Goal: Transaction & Acquisition: Purchase product/service

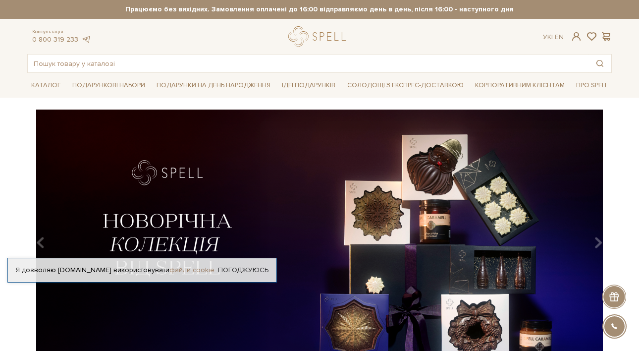
scroll to position [8, 0]
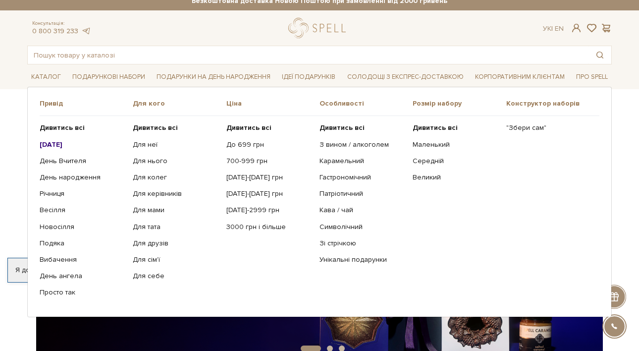
click at [54, 143] on b "[DATE]" at bounding box center [51, 144] width 23 height 8
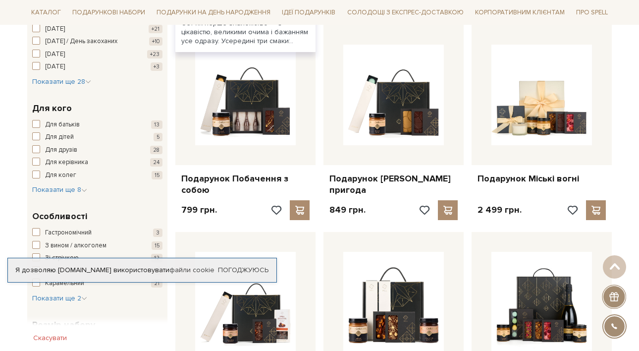
scroll to position [373, 0]
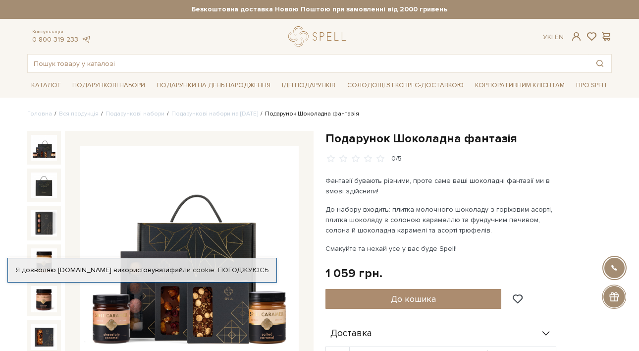
click at [141, 276] on div "Я дозволяю [DOMAIN_NAME] використовувати файли cookie Погоджуюсь" at bounding box center [142, 270] width 270 height 25
click at [138, 273] on div "Я дозволяю [DOMAIN_NAME] використовувати файли cookie" at bounding box center [142, 270] width 269 height 9
click at [197, 274] on div "Я дозволяю [DOMAIN_NAME] використовувати файли cookie" at bounding box center [142, 270] width 269 height 9
